Goal: Find contact information: Find contact information

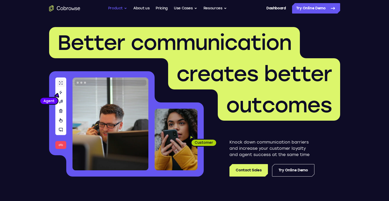
click at [112, 11] on button "Product" at bounding box center [117, 8] width 19 height 10
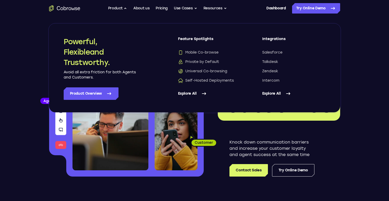
click at [193, 94] on link "Explore All" at bounding box center [209, 93] width 63 height 12
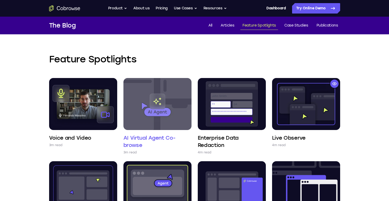
click at [149, 105] on img at bounding box center [157, 104] width 68 height 52
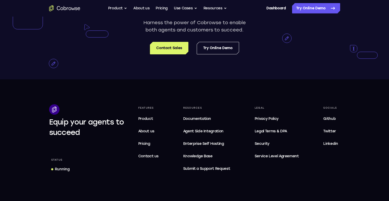
scroll to position [869, 0]
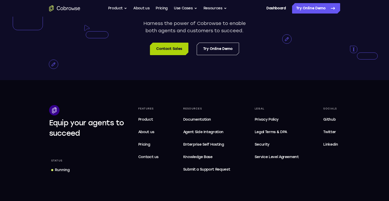
click at [173, 55] on link "Contact Sales" at bounding box center [169, 49] width 38 height 12
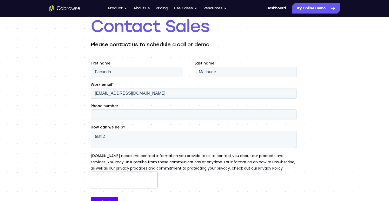
scroll to position [33, 0]
